Goal: Find specific page/section: Find specific page/section

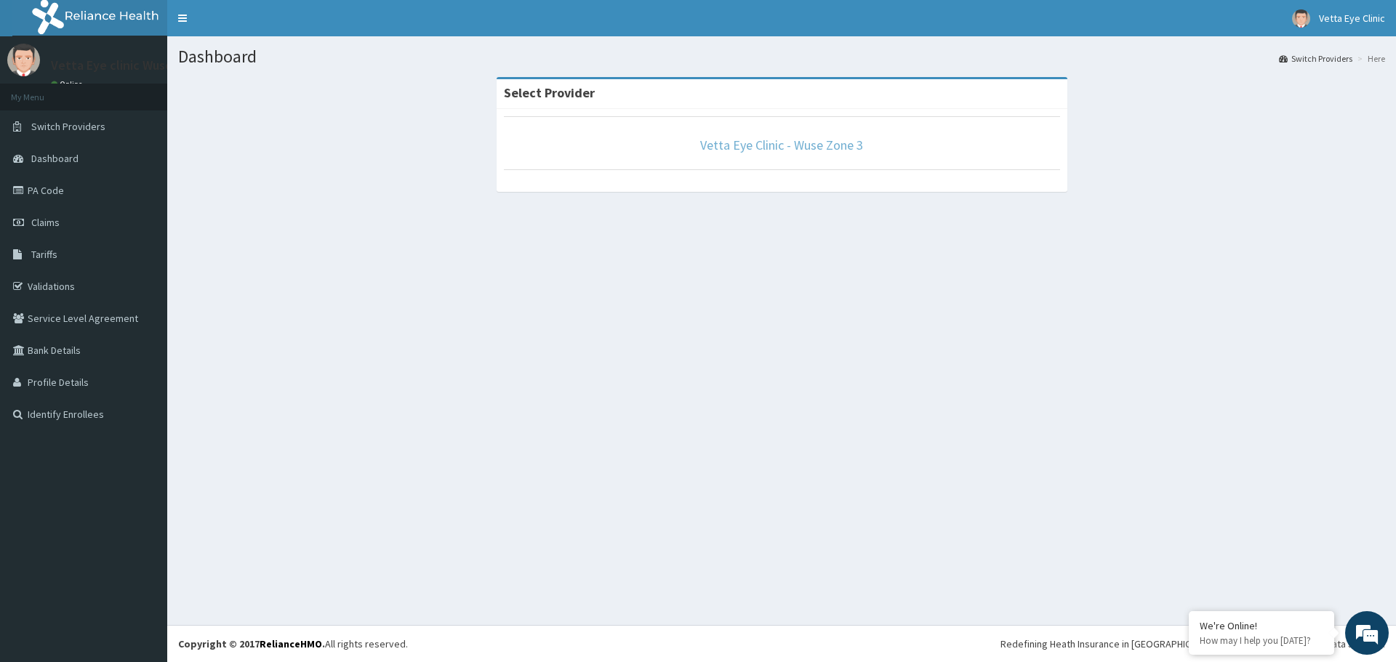
click at [737, 143] on link "Vetta Eye Clinic - Wuse Zone 3" at bounding box center [781, 145] width 163 height 17
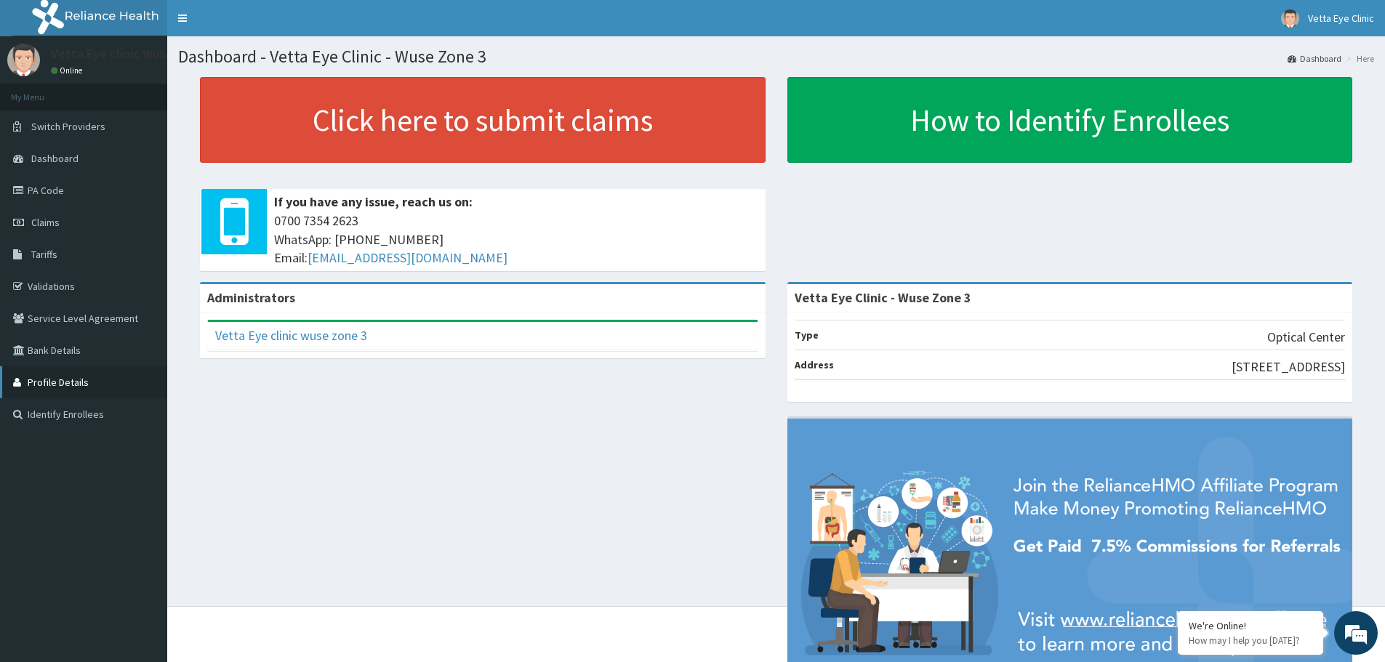
click at [71, 390] on link "Profile Details" at bounding box center [83, 382] width 167 height 32
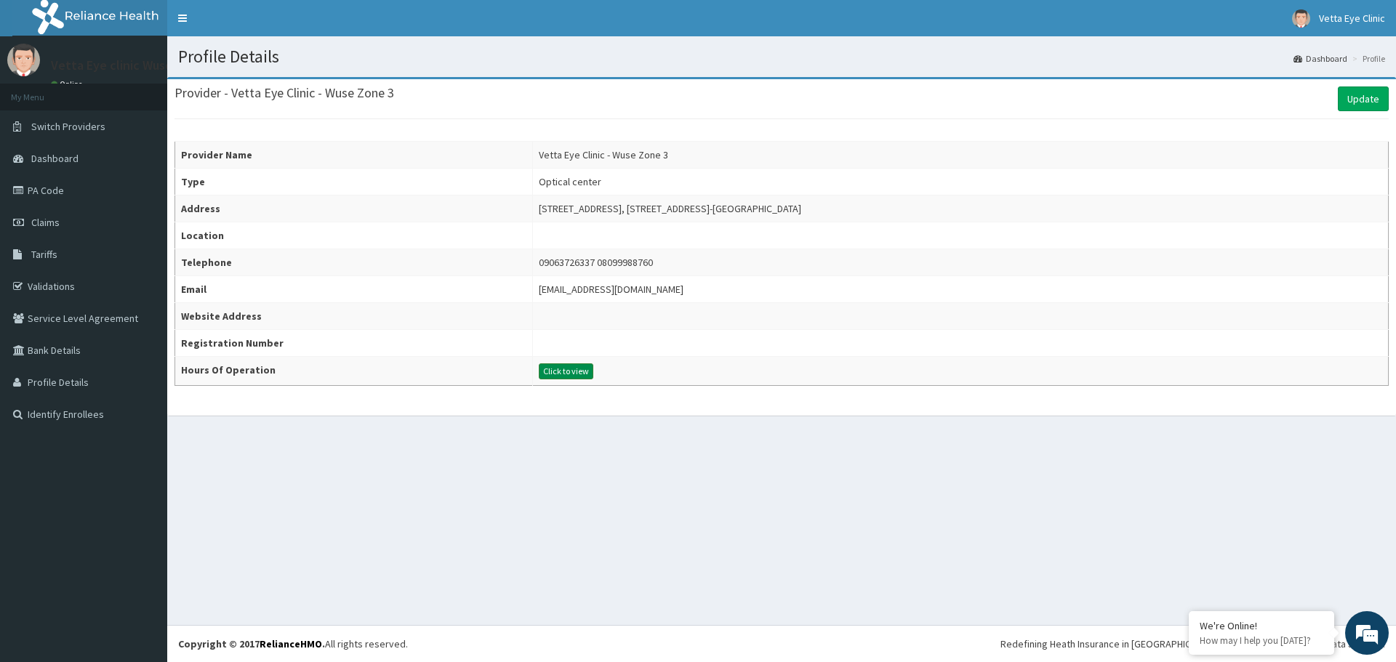
click at [539, 372] on button "Click to view" at bounding box center [566, 372] width 55 height 16
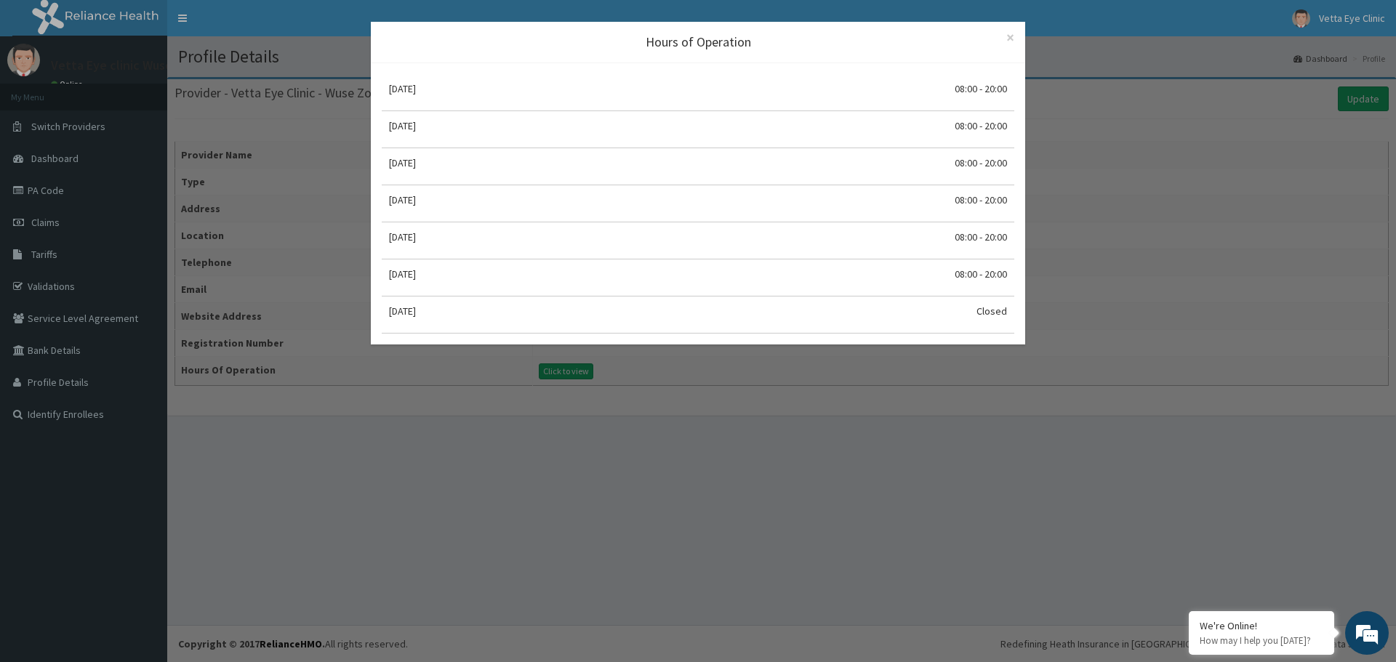
click at [778, 390] on div "Hours of Operation × Close Monday 08:00 - 20:00 Tuesday 08:00 - 20:00 Wednesday…" at bounding box center [698, 331] width 1396 height 662
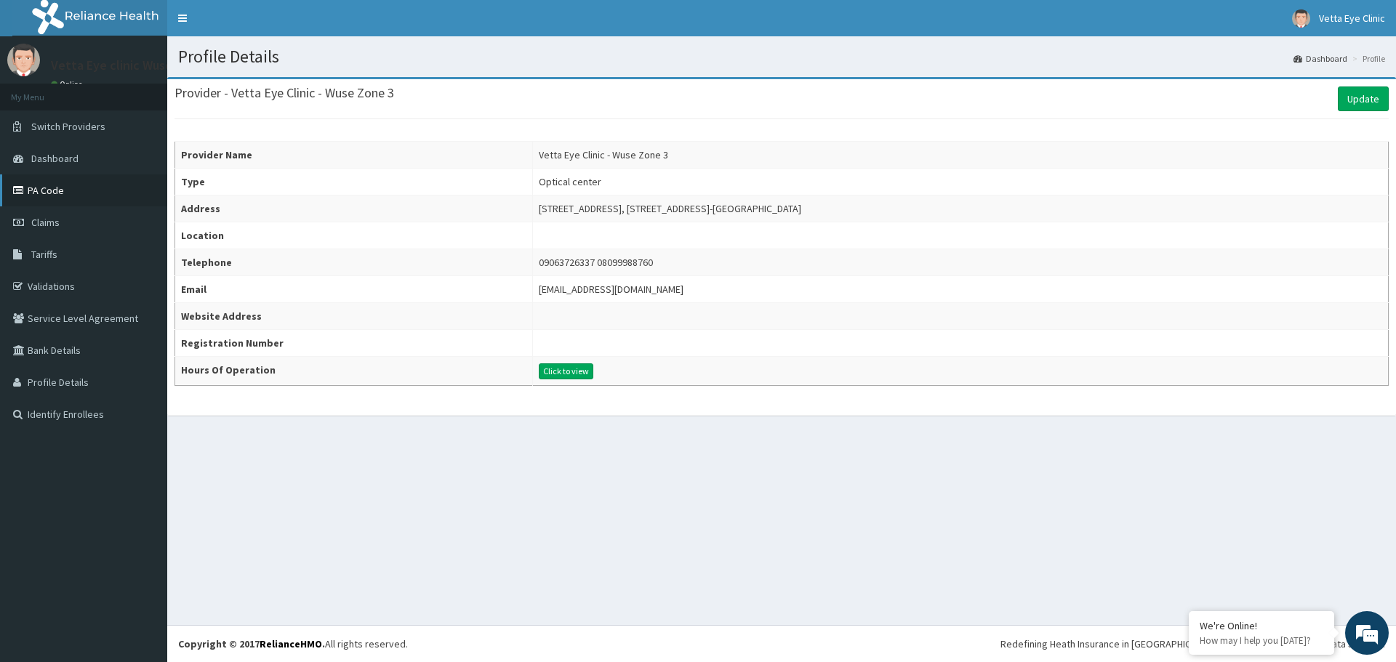
click at [55, 191] on link "PA Code" at bounding box center [83, 191] width 167 height 32
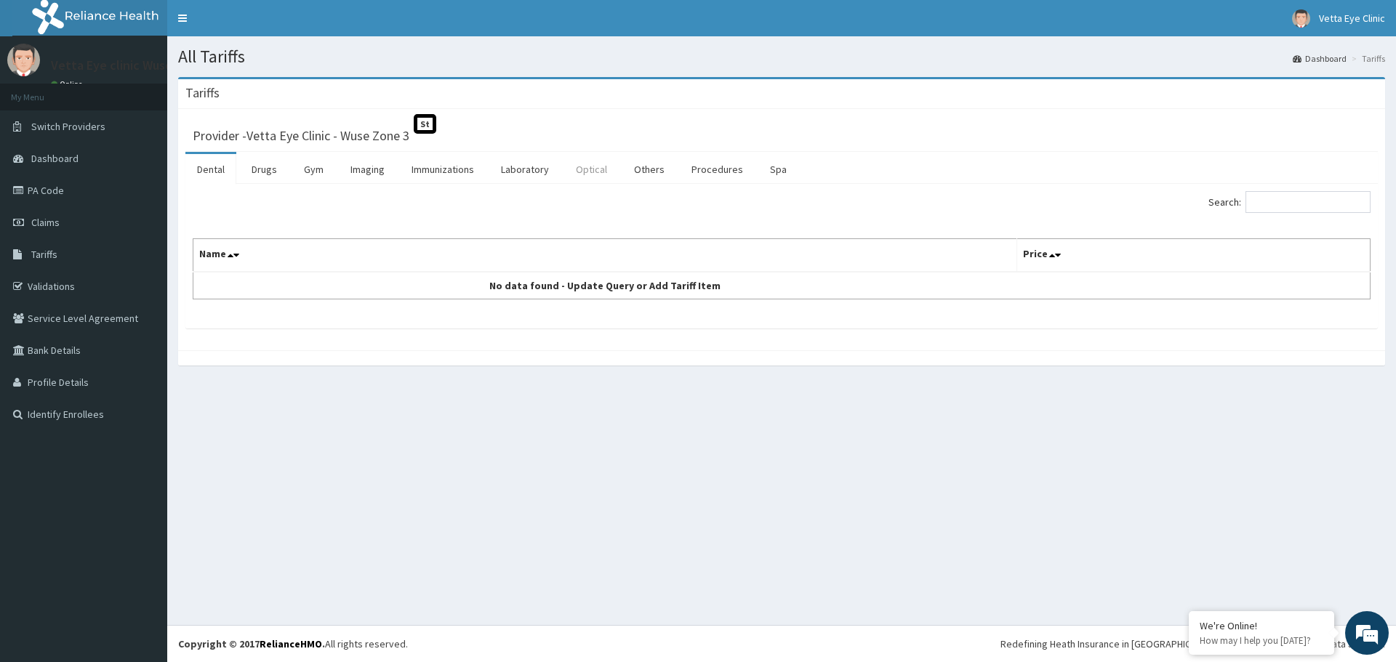
click at [587, 172] on link "Optical" at bounding box center [591, 169] width 55 height 31
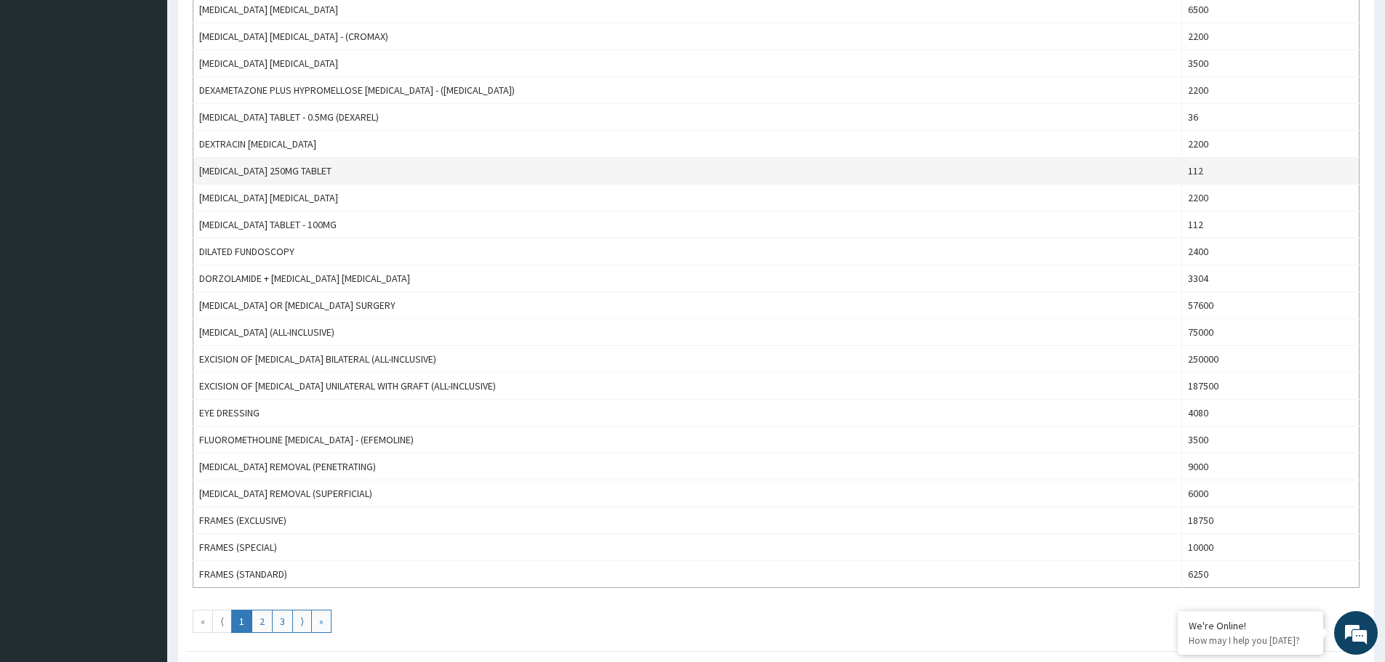
scroll to position [1091, 0]
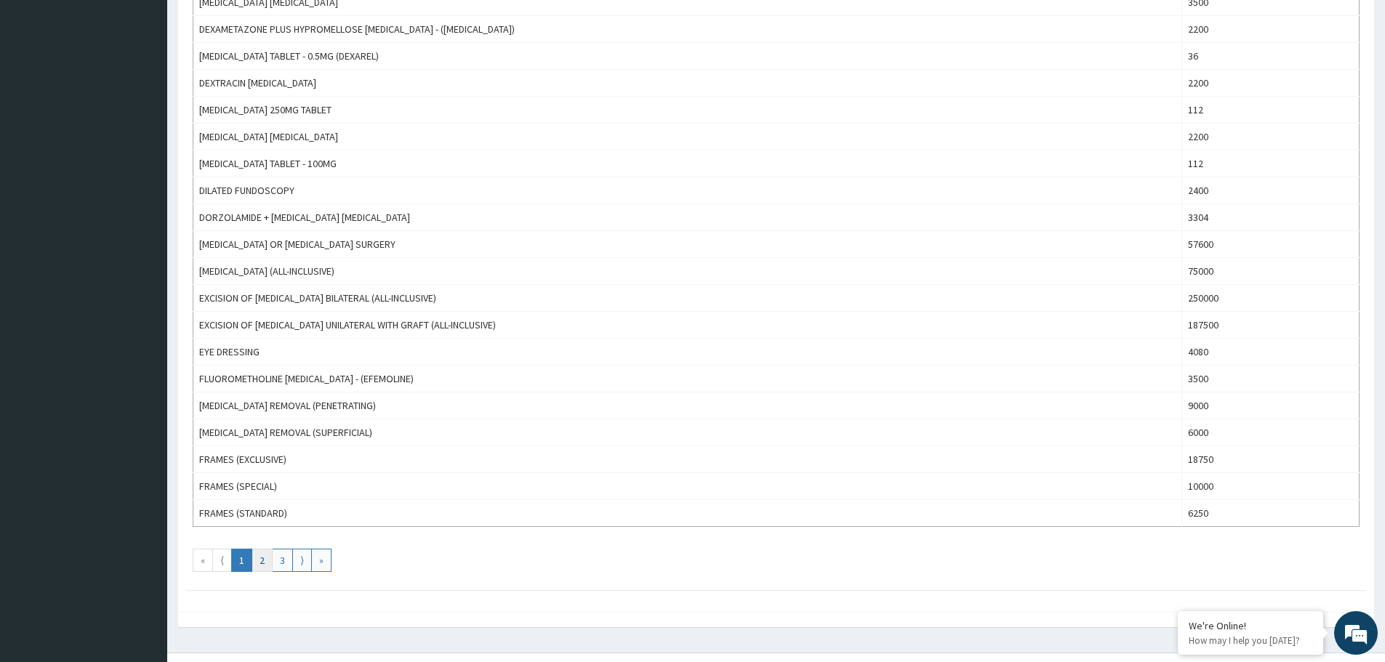
click at [260, 558] on link "2" at bounding box center [262, 560] width 21 height 23
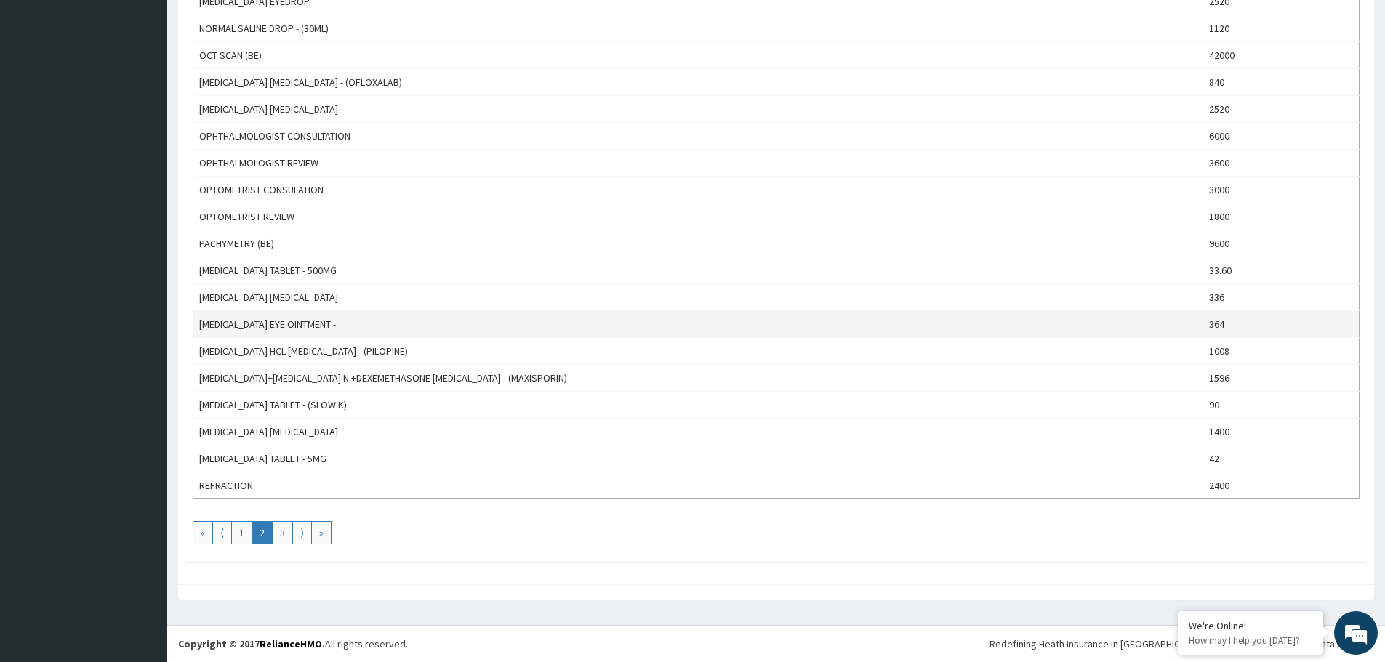
scroll to position [1046, 0]
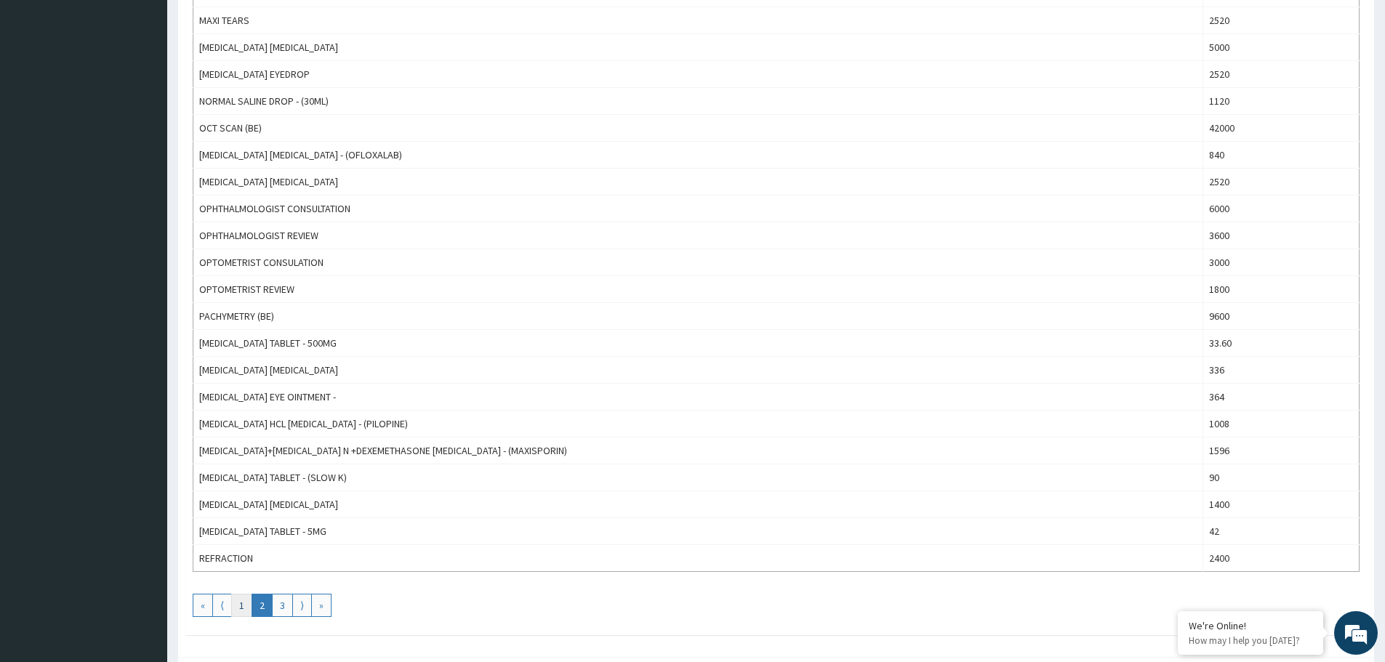
click at [242, 599] on link "1" at bounding box center [241, 605] width 21 height 23
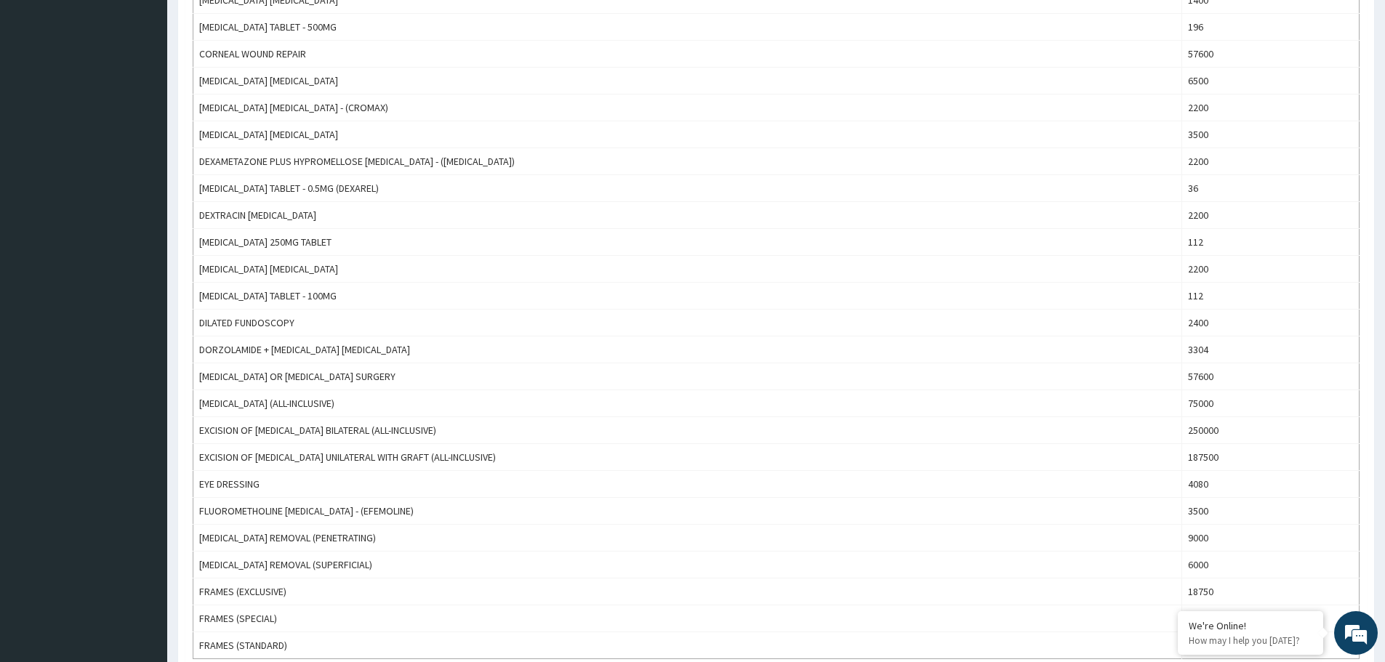
scroll to position [1118, 0]
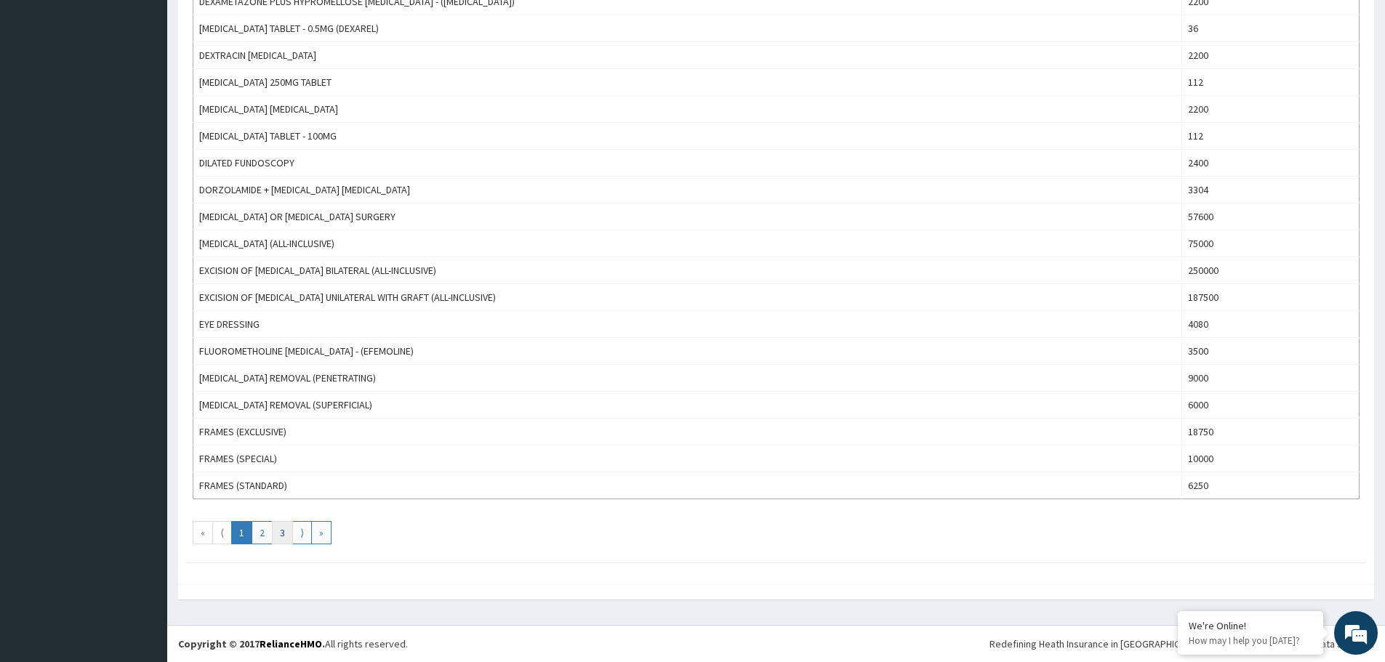
click at [286, 533] on link "3" at bounding box center [282, 532] width 21 height 23
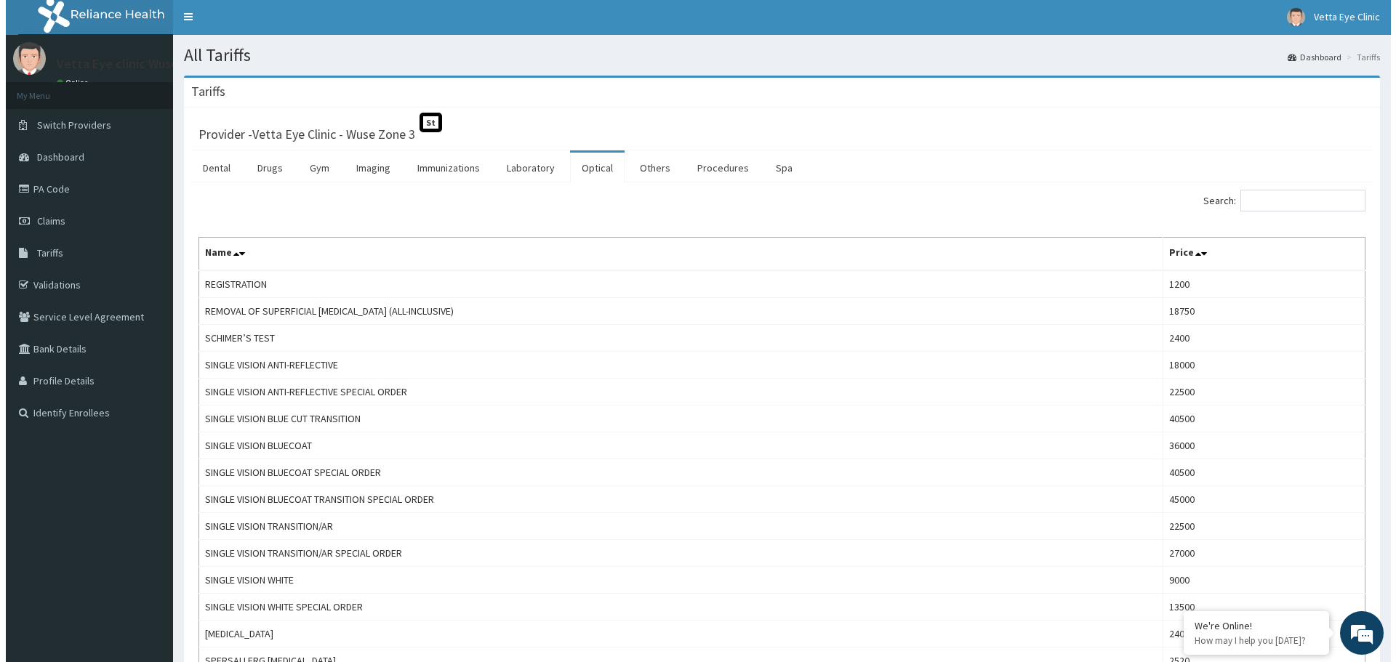
scroll to position [0, 0]
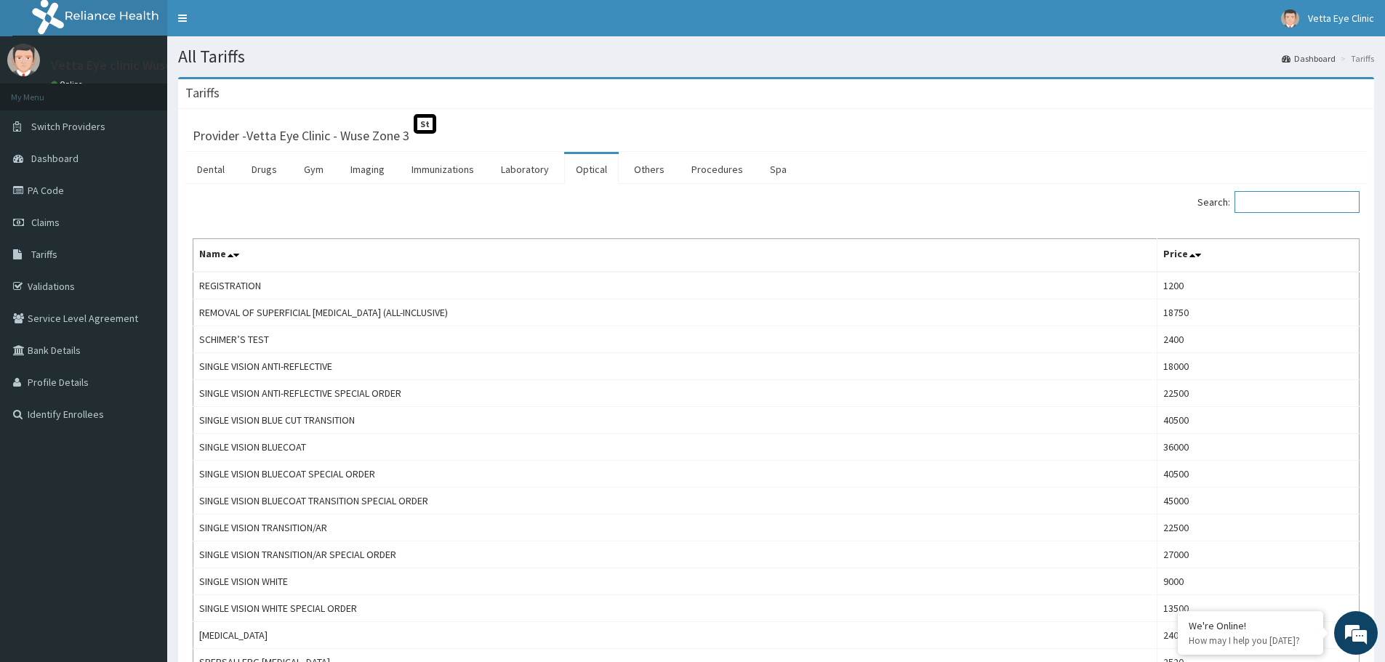
click at [1256, 194] on input "Search:" at bounding box center [1297, 202] width 125 height 22
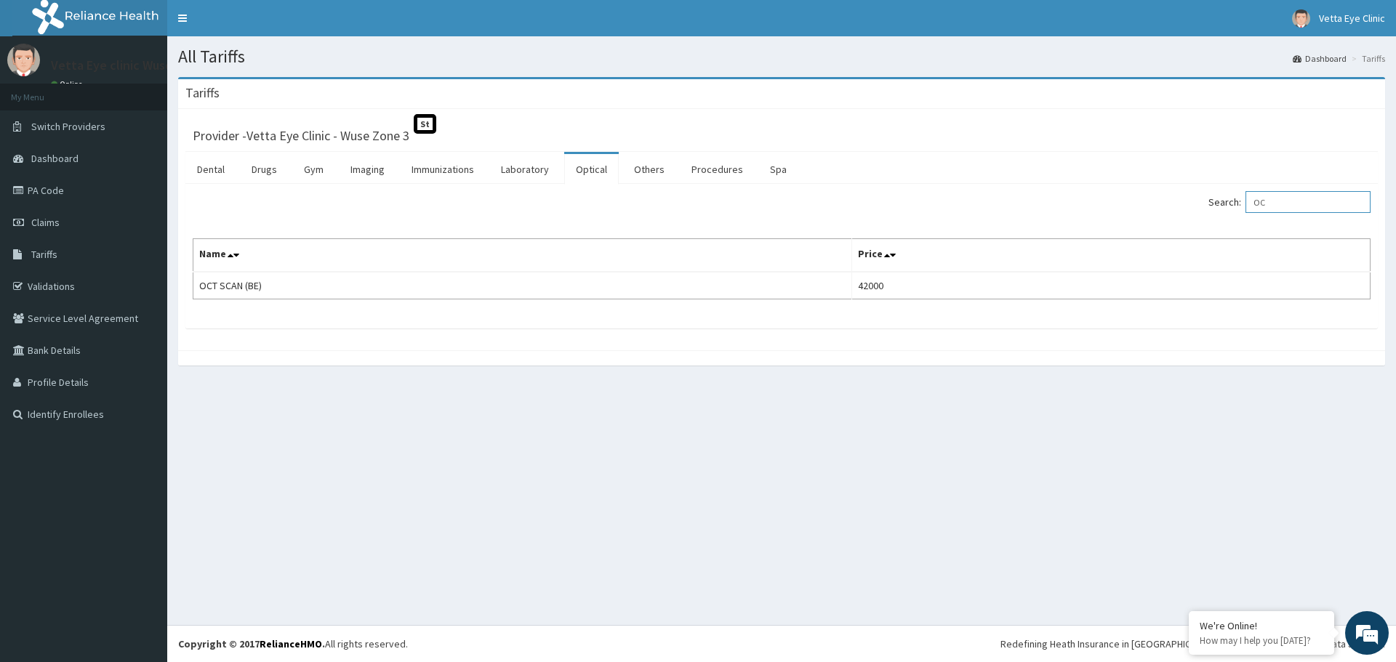
type input "O"
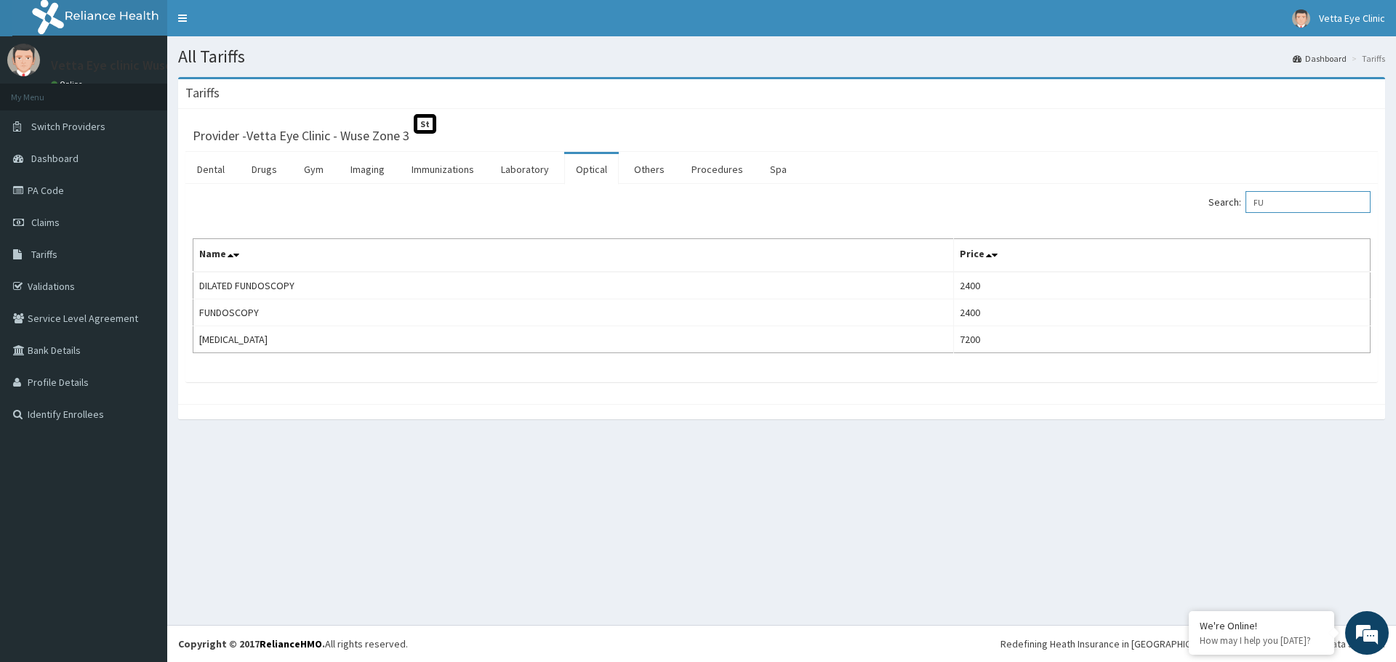
type input "F"
type input "H"
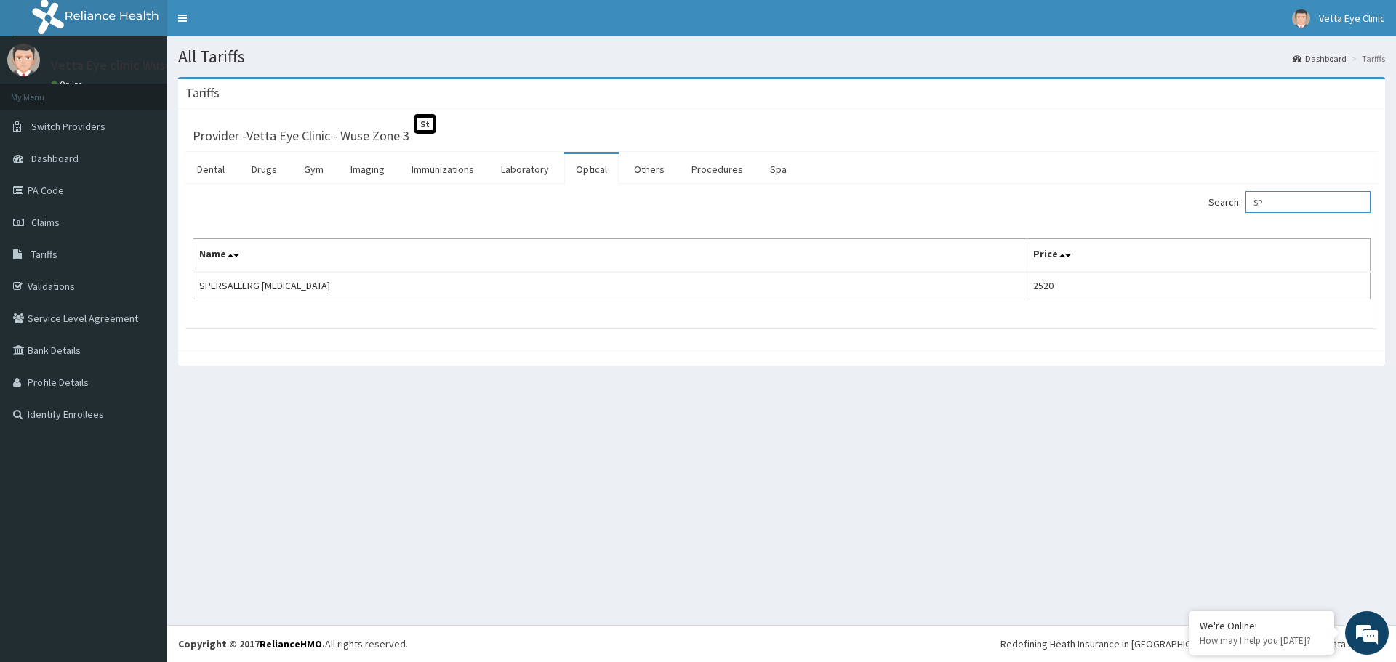
type input "S"
type input "M"
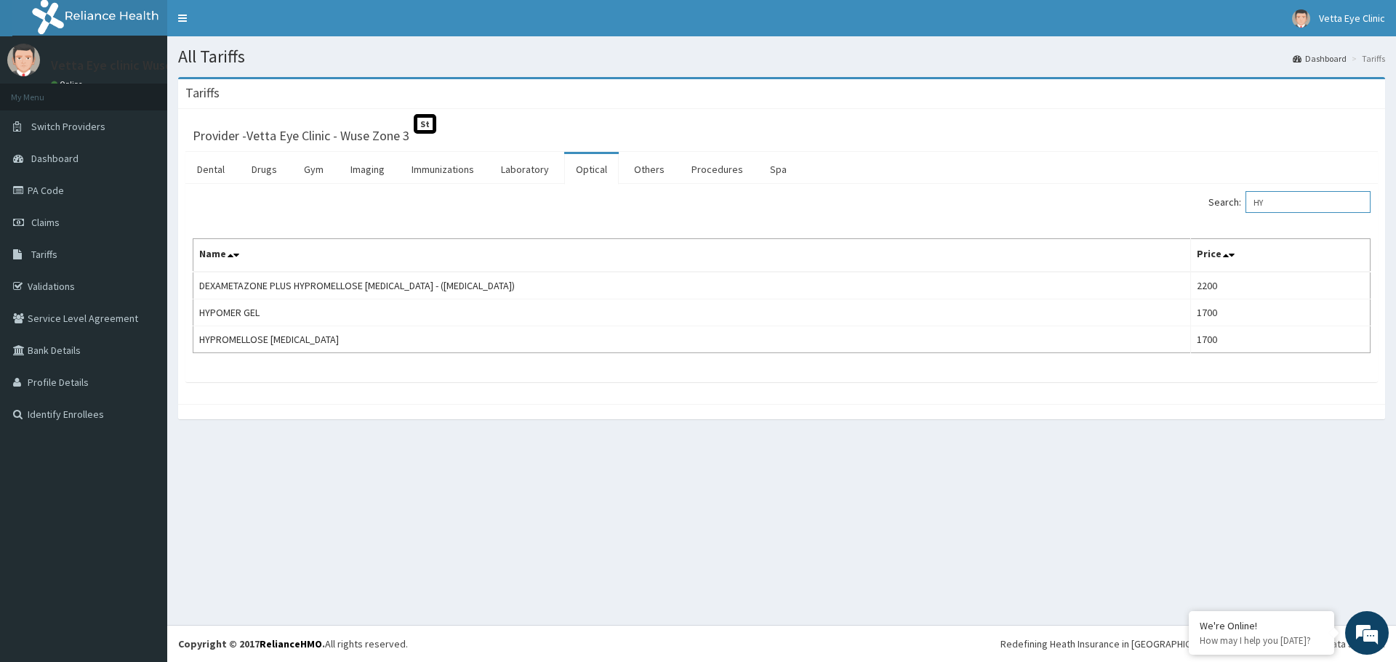
type input "H"
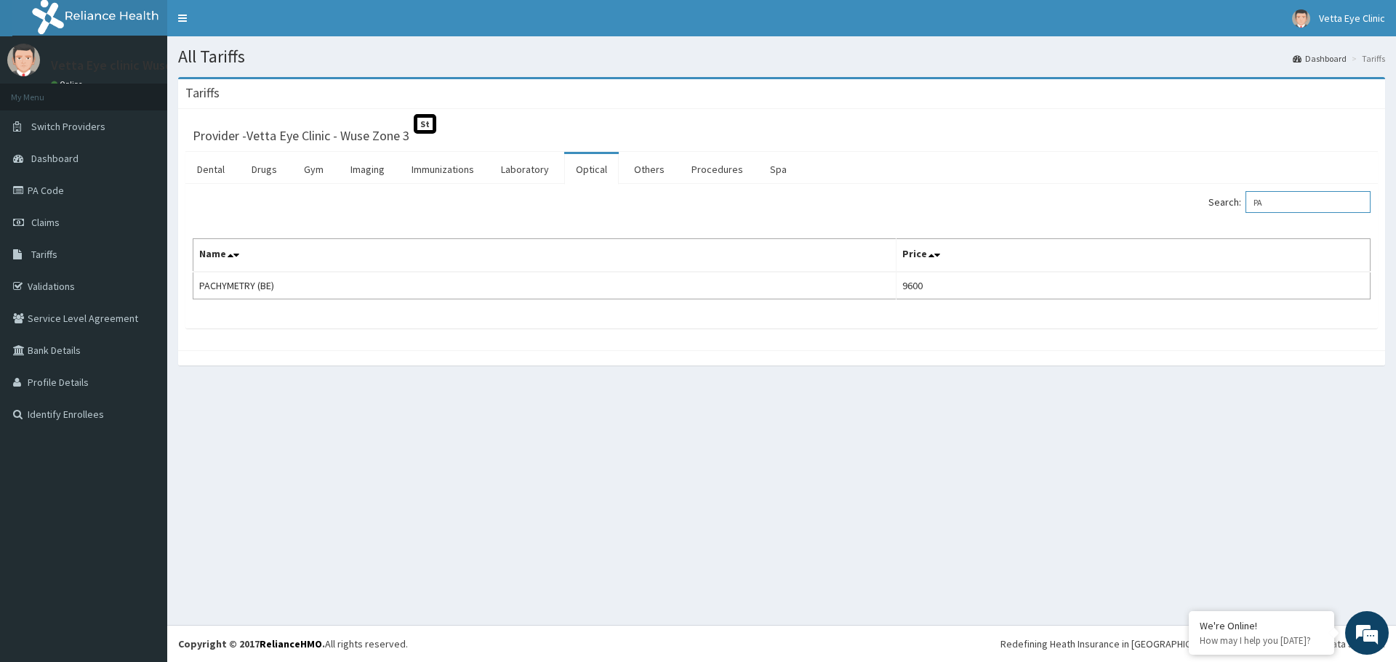
type input "P"
type input "F"
type input "C"
type input "O"
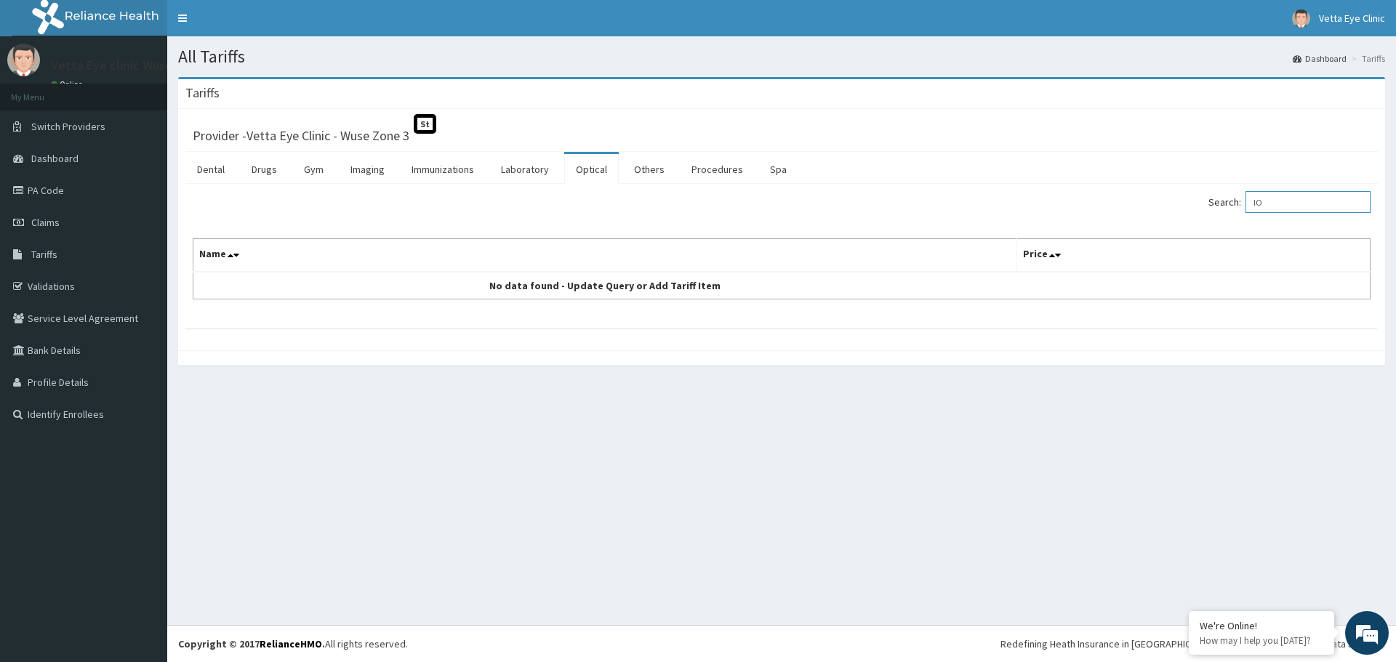
type input "I"
type input "N"
type input "T"
type input "t"
type input "r"
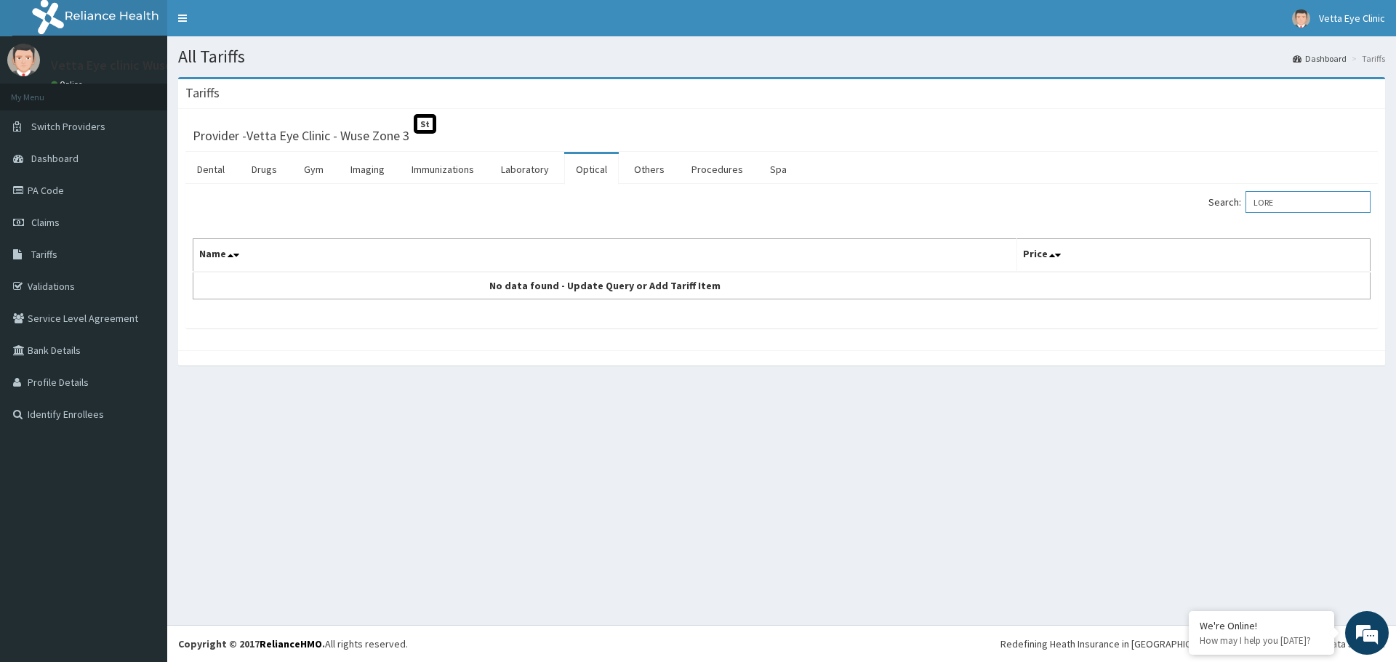
click at [1304, 204] on input "Search:" at bounding box center [1308, 202] width 125 height 22
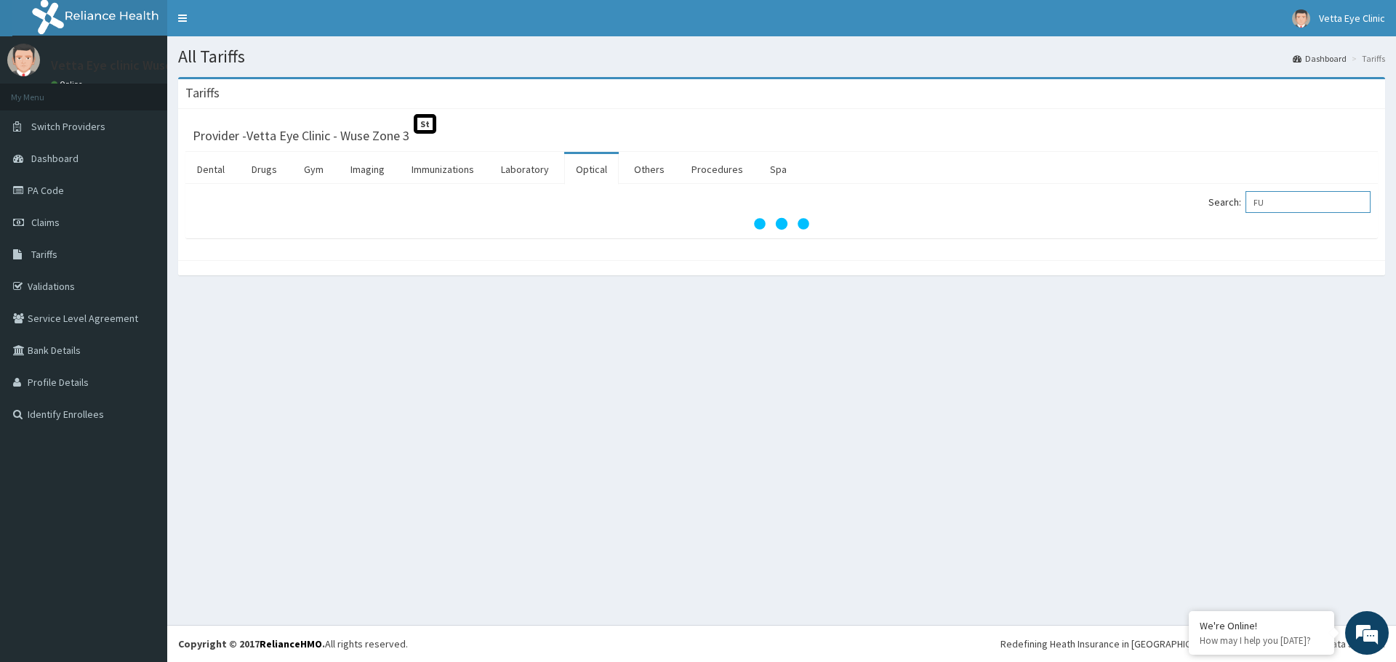
type input "F"
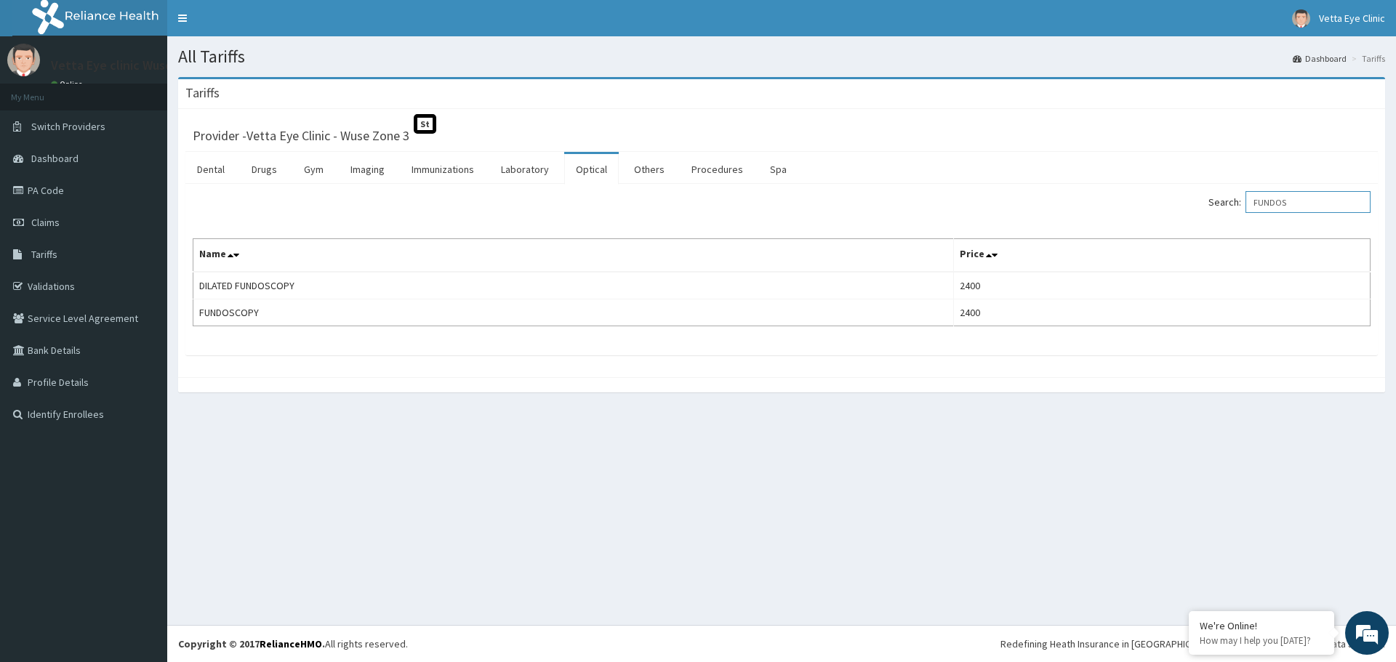
type input "FUNDOS"
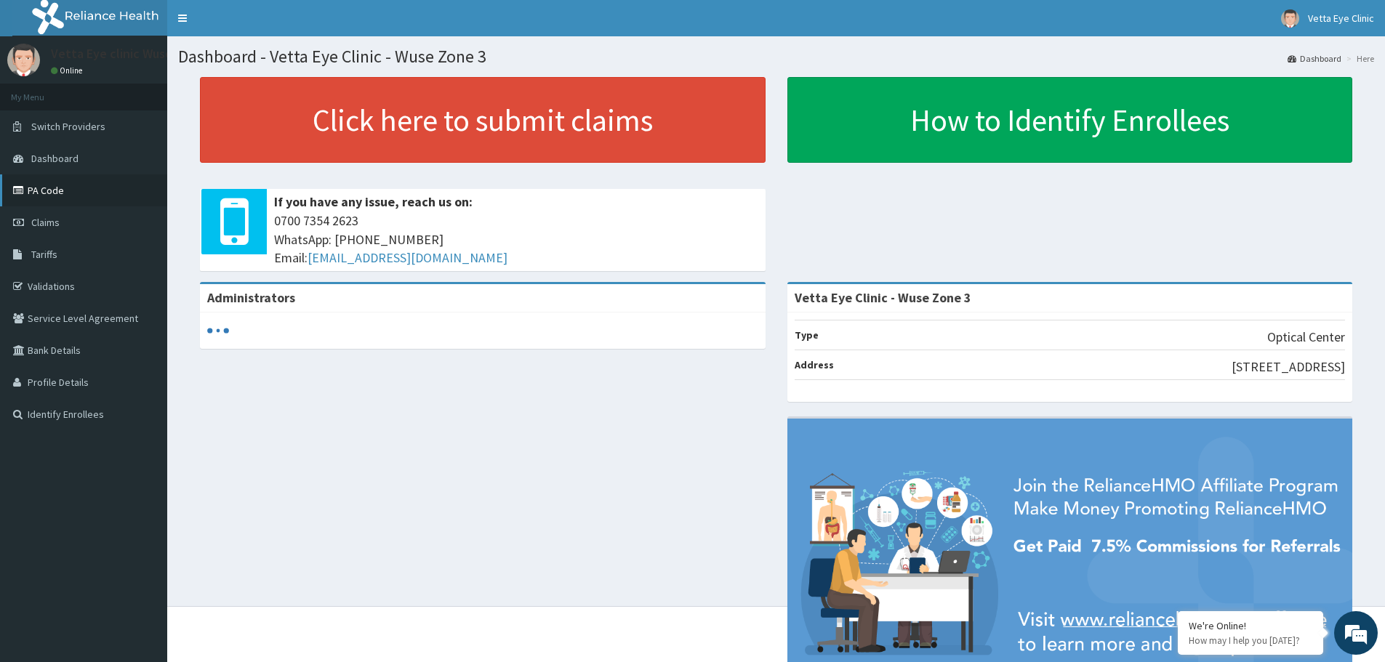
click at [64, 193] on link "PA Code" at bounding box center [83, 191] width 167 height 32
